Goal: Find specific page/section: Find specific page/section

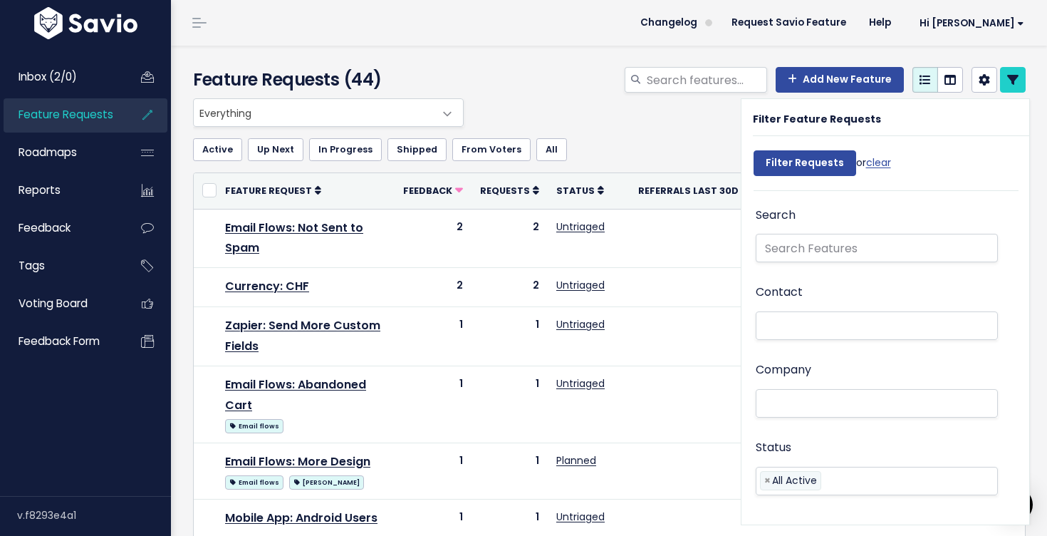
select select
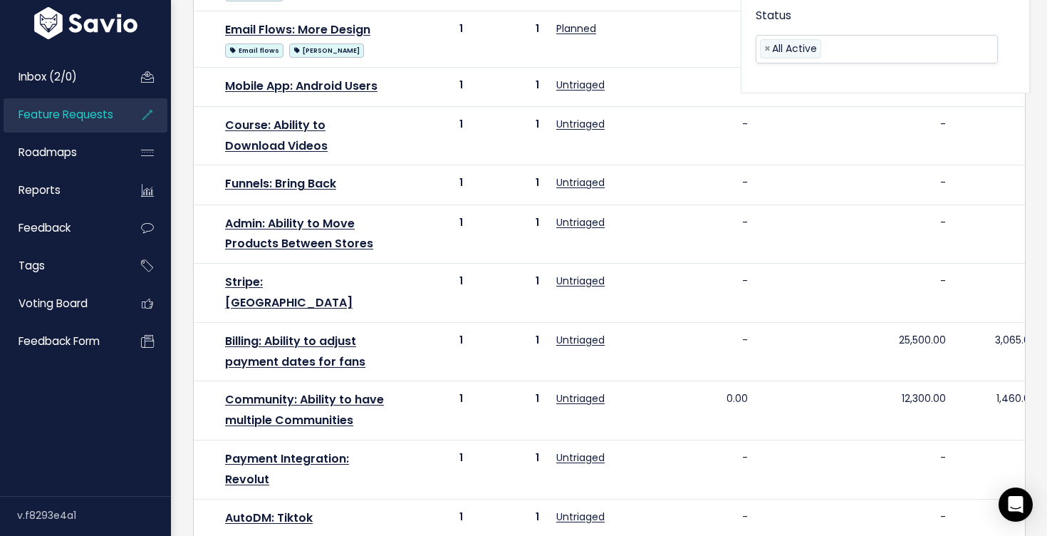
scroll to position [867, 0]
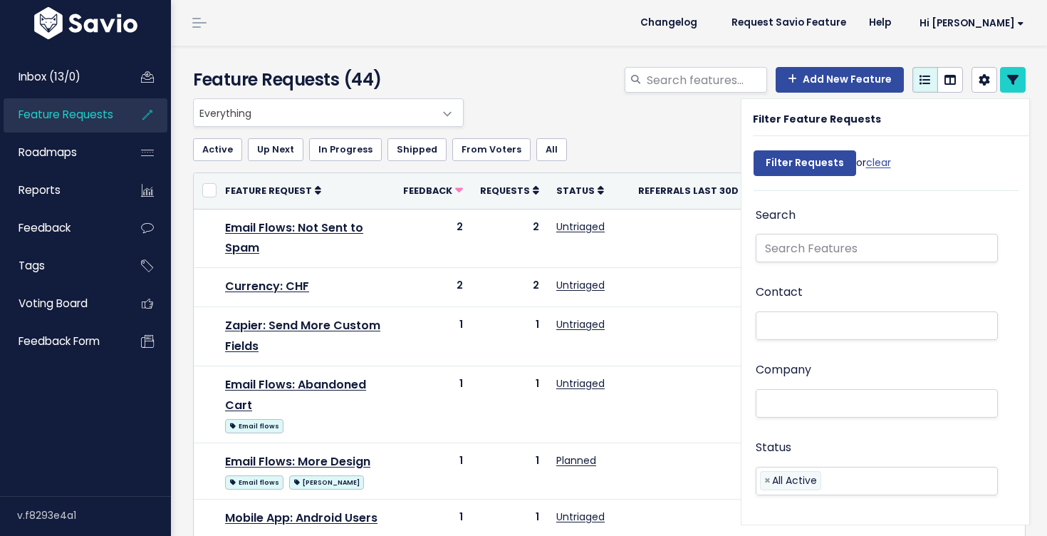
select select
